Goal: Task Accomplishment & Management: Complete application form

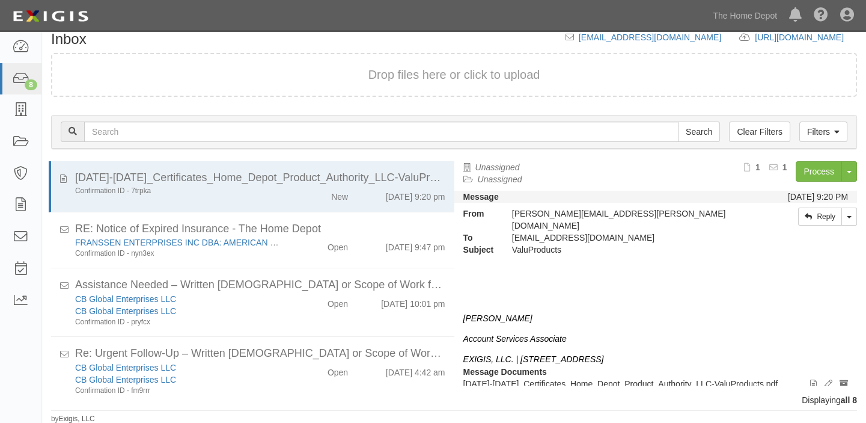
scroll to position [254, 0]
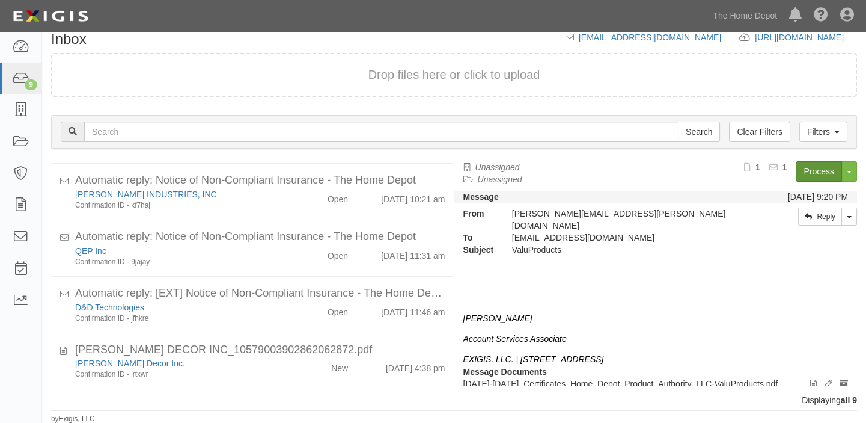
drag, startPoint x: 260, startPoint y: 361, endPoint x: 816, endPoint y: 169, distance: 588.2
click at [260, 361] on div "[PERSON_NAME] Decor Inc." at bounding box center [179, 363] width 209 height 12
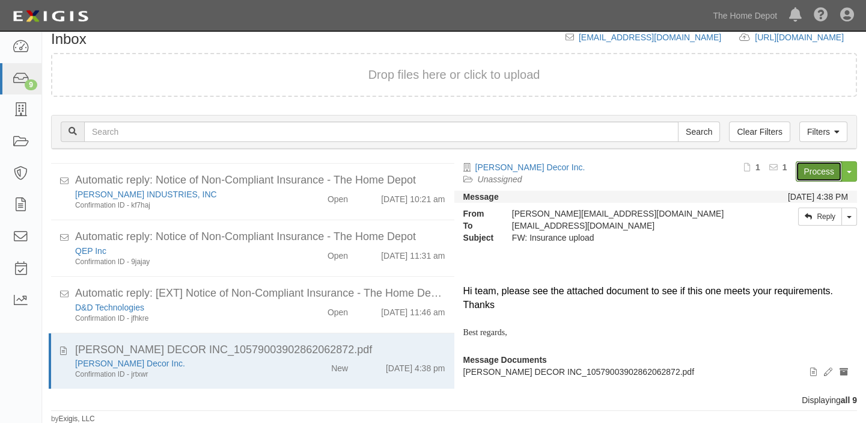
drag, startPoint x: 816, startPoint y: 169, endPoint x: 806, endPoint y: 180, distance: 14.9
click at [816, 169] on link "Process" at bounding box center [819, 171] width 46 height 20
click at [812, 173] on link "Process" at bounding box center [819, 171] width 46 height 20
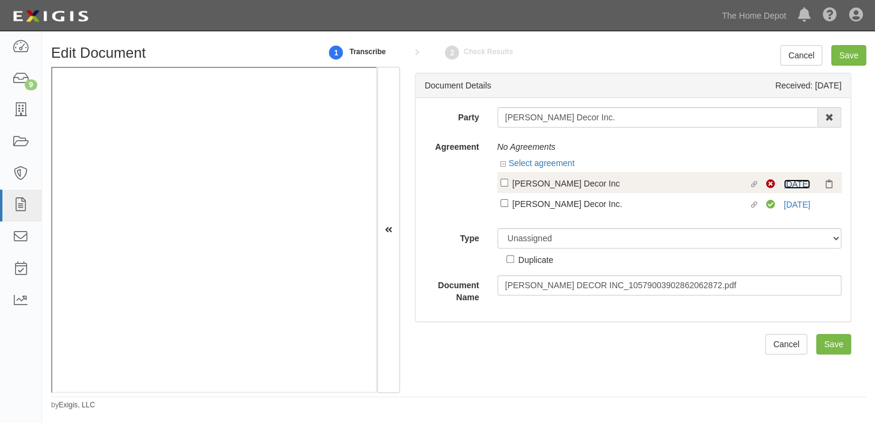
click at [787, 185] on link "2/10/26" at bounding box center [796, 184] width 26 height 10
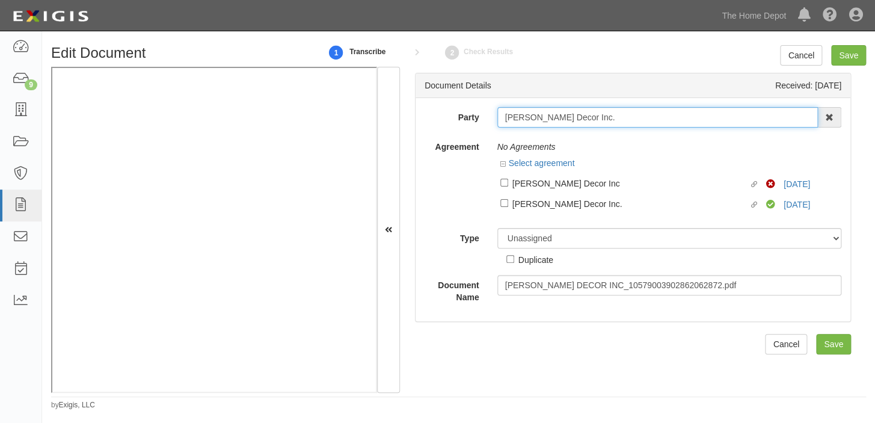
drag, startPoint x: 503, startPoint y: 118, endPoint x: 616, endPoint y: 124, distance: 113.2
click at [616, 124] on input "[PERSON_NAME] Decor Inc." at bounding box center [657, 117] width 321 height 20
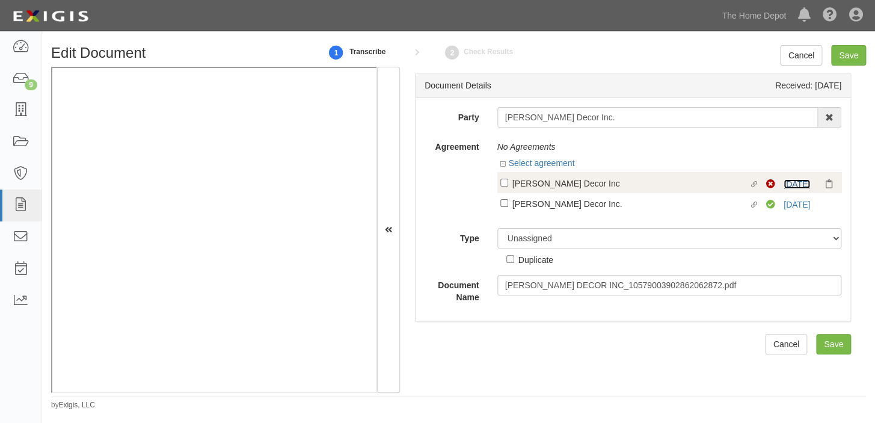
click at [789, 182] on link "2/10/26" at bounding box center [796, 184] width 26 height 10
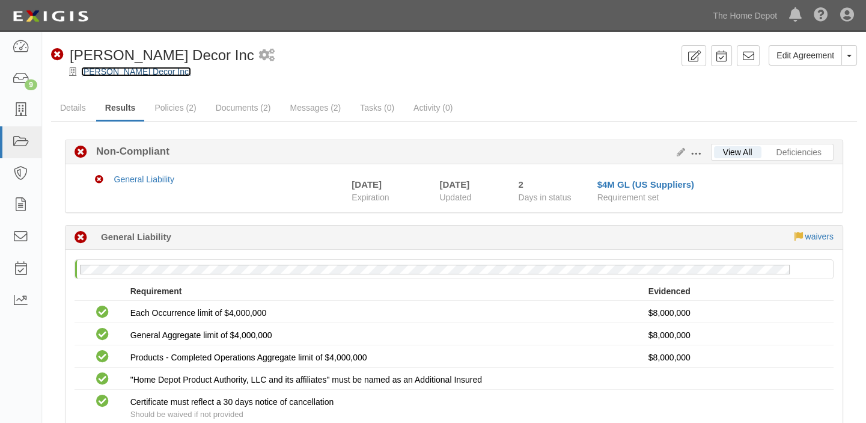
click at [144, 76] on link "[PERSON_NAME] Decor Inc." at bounding box center [136, 72] width 110 height 10
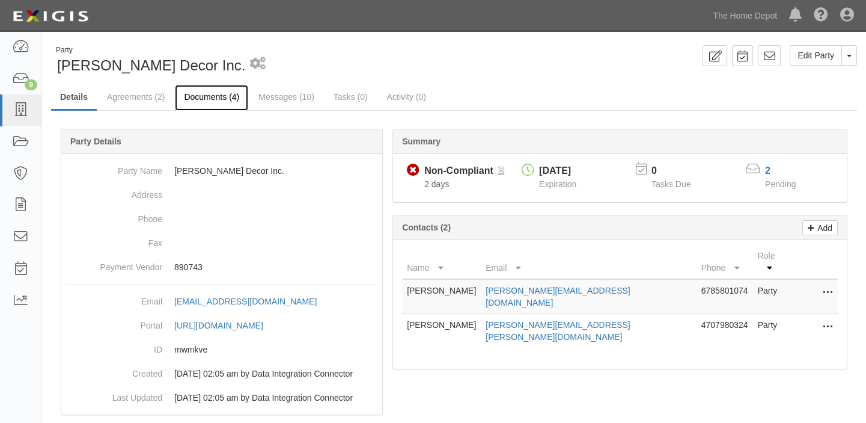
click at [231, 97] on link "Documents (4)" at bounding box center [211, 98] width 73 height 26
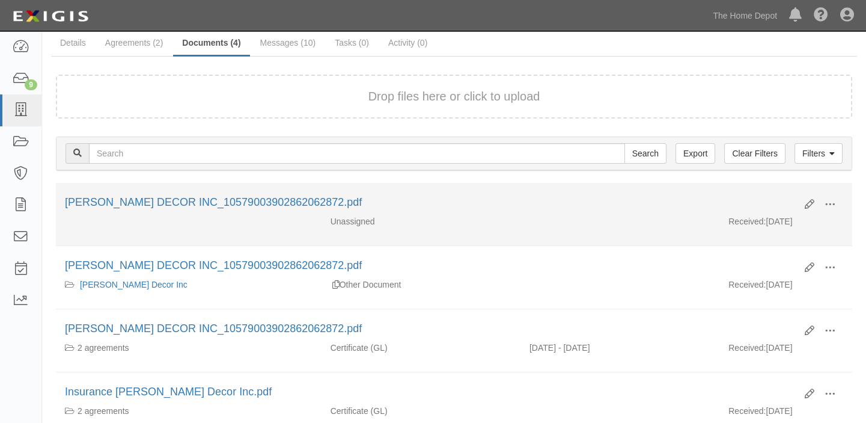
scroll to position [109, 0]
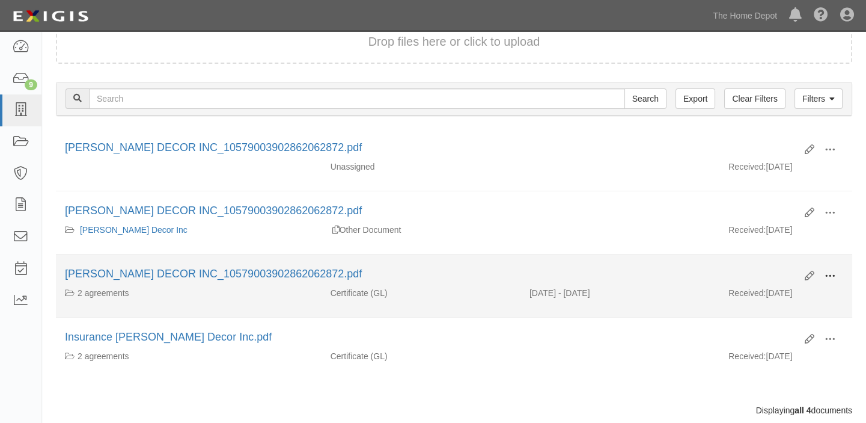
click at [831, 272] on span at bounding box center [830, 276] width 11 height 11
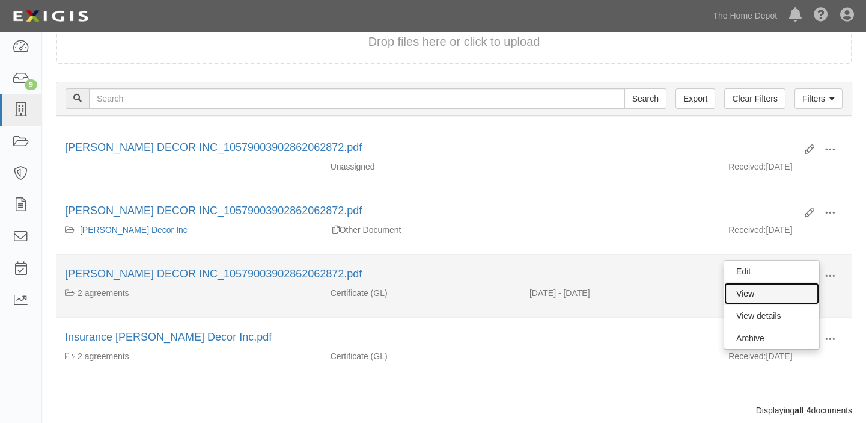
click at [790, 294] on link "View" at bounding box center [771, 294] width 95 height 22
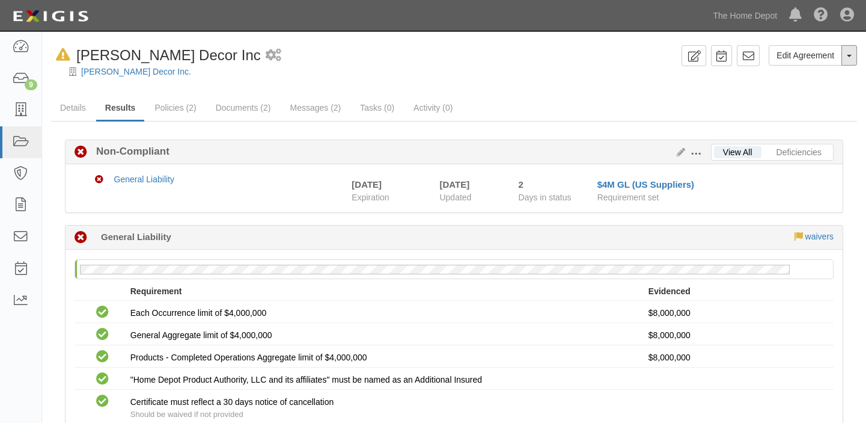
click at [846, 55] on button "Toggle Agreement Dropdown" at bounding box center [850, 55] width 16 height 20
click at [832, 108] on button "Remove from Default" at bounding box center [807, 111] width 97 height 18
click at [679, 153] on icon at bounding box center [678, 152] width 13 height 8
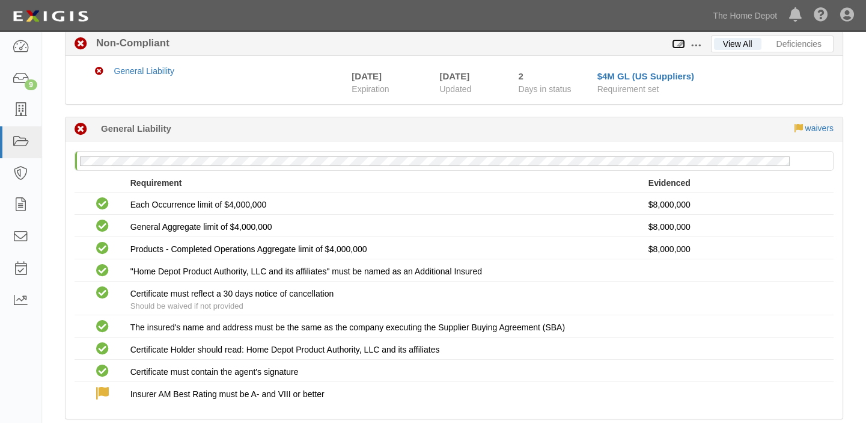
scroll to position [109, 0]
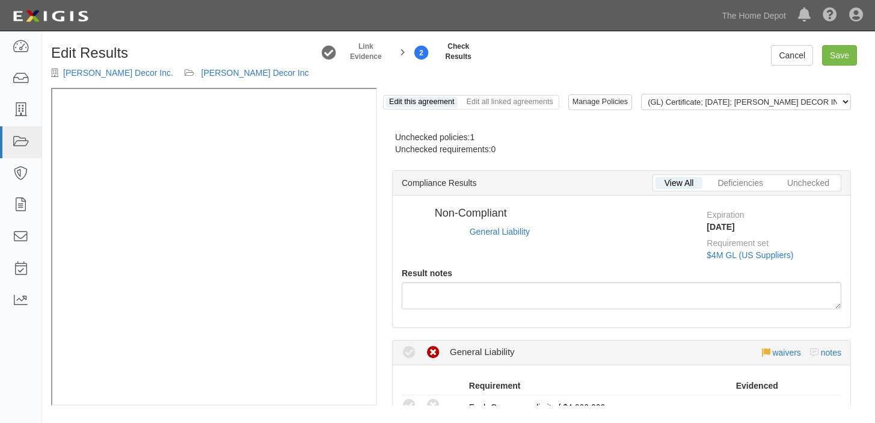
radio input "true"
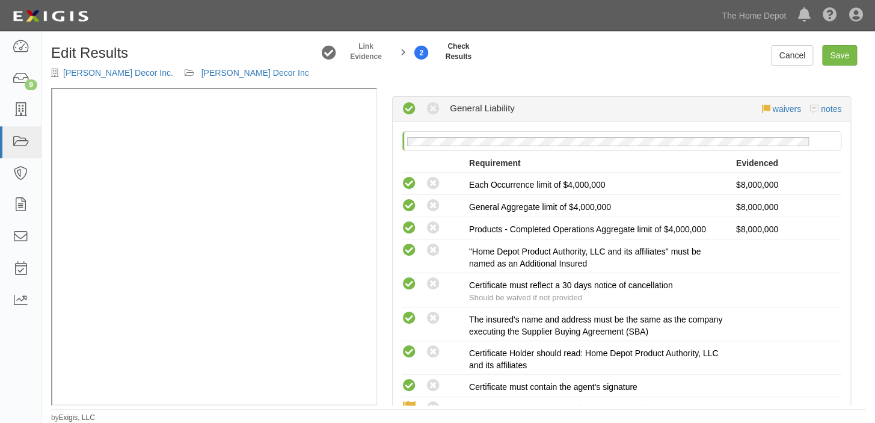
scroll to position [382, 0]
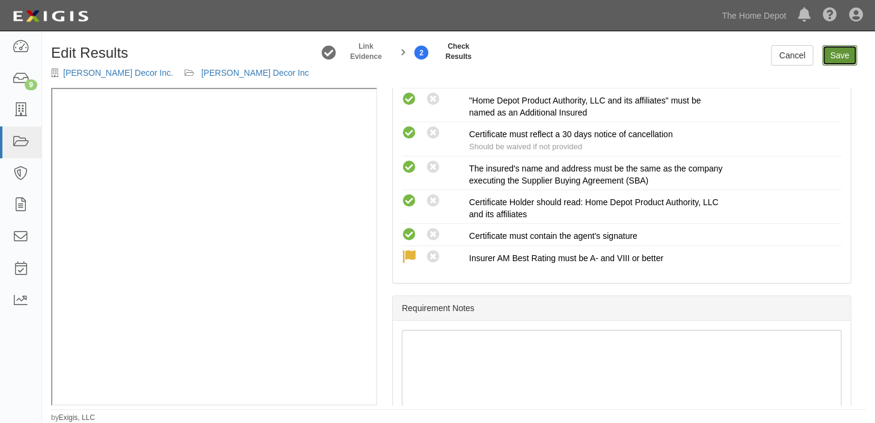
click at [837, 55] on link "Save" at bounding box center [839, 55] width 35 height 20
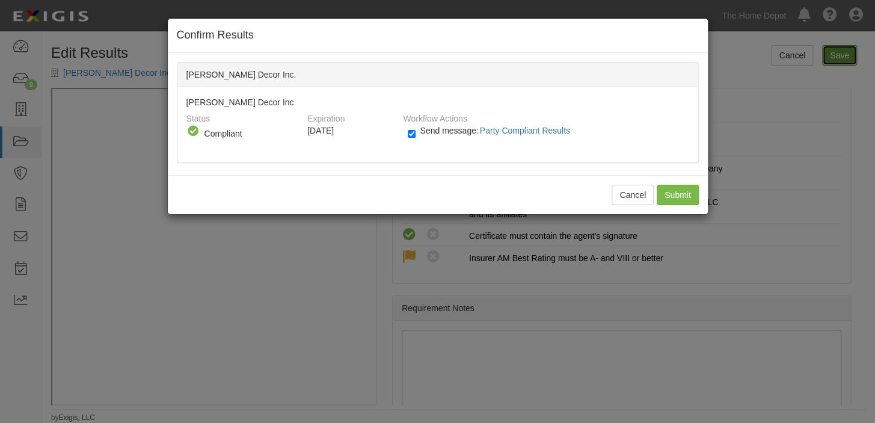
radio input "true"
click at [687, 197] on input "Submit" at bounding box center [677, 195] width 42 height 20
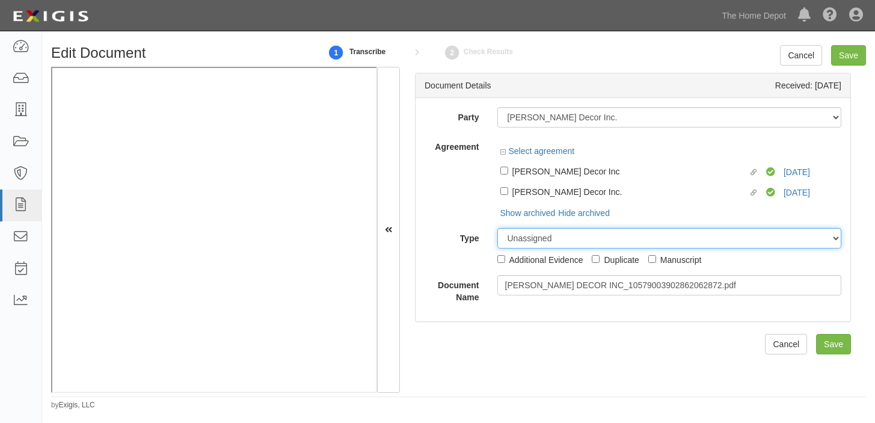
click at [556, 240] on select "Unassigned Binder Cancellation Notice Certificate Contract Endorsement Insuranc…" at bounding box center [669, 238] width 344 height 20
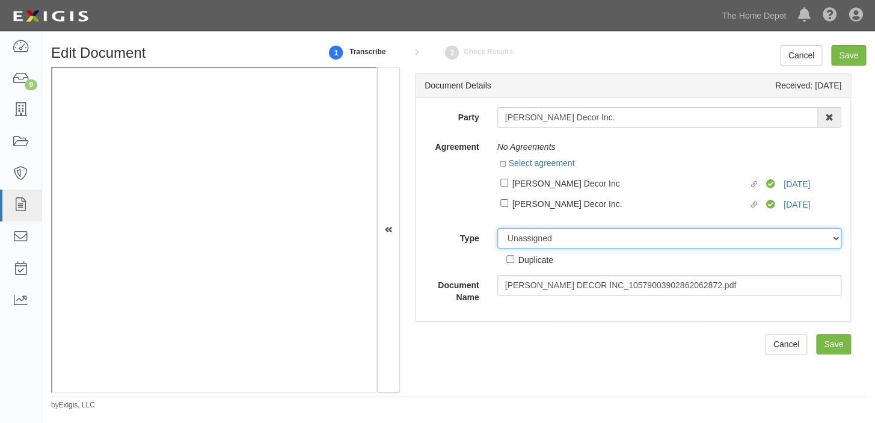
select select "OtherDetail"
click at [497, 228] on select "Unassigned Binder Cancellation Notice Certificate Contract Endorsement Insuranc…" at bounding box center [669, 238] width 344 height 20
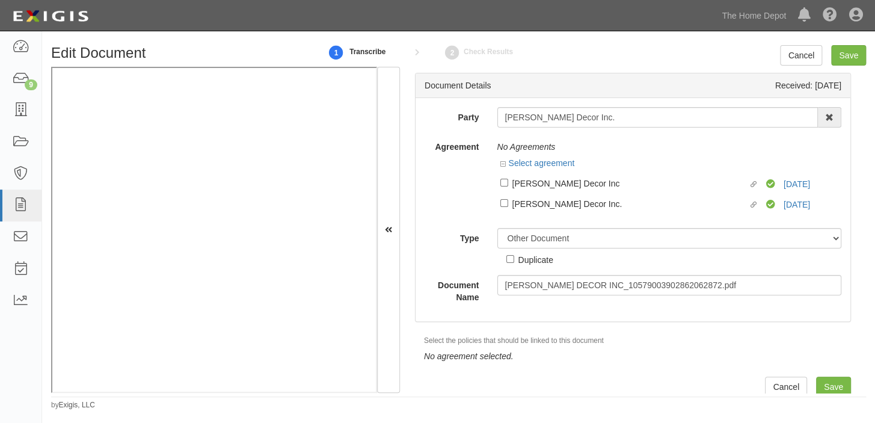
click at [513, 253] on label "Duplicate" at bounding box center [529, 258] width 47 height 13
click at [513, 255] on input "Duplicate" at bounding box center [510, 259] width 8 height 8
checkbox input "true"
click at [842, 58] on input "Save" at bounding box center [848, 55] width 35 height 20
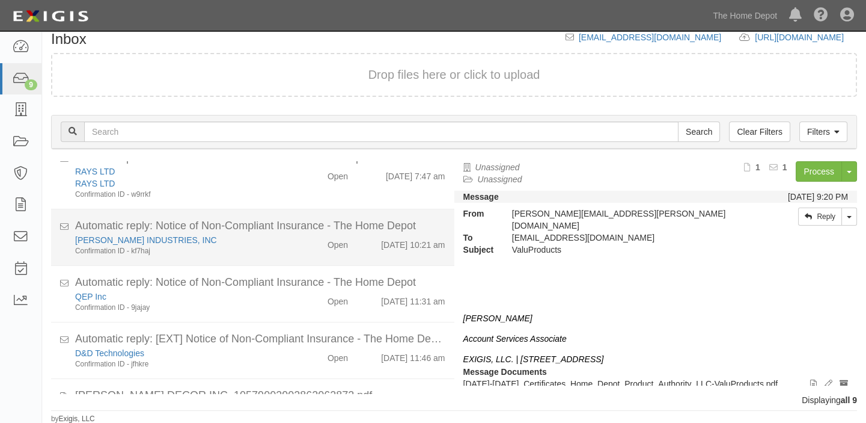
scroll to position [310, 0]
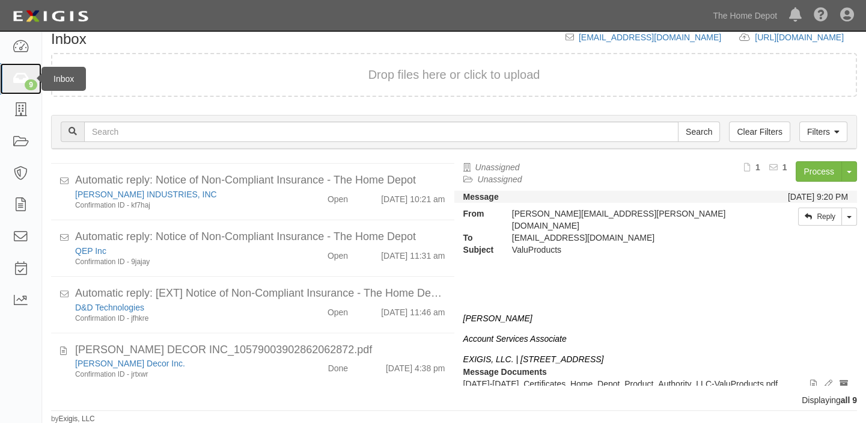
click at [10, 84] on link "9" at bounding box center [20, 79] width 41 height 32
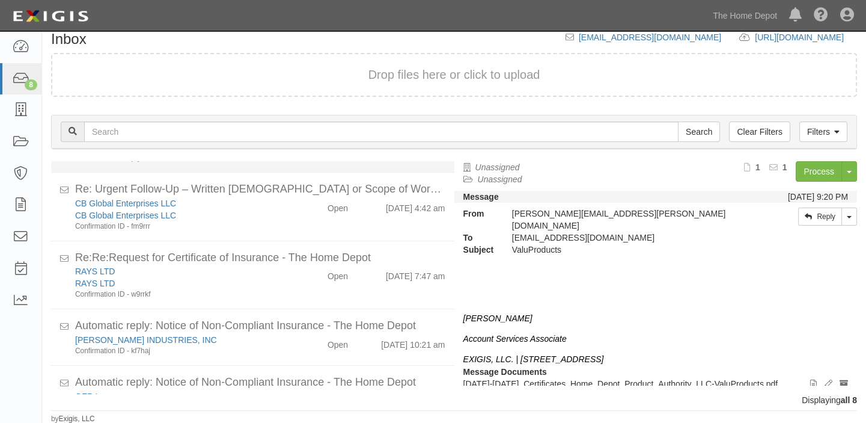
scroll to position [253, 0]
